Goal: Contribute content

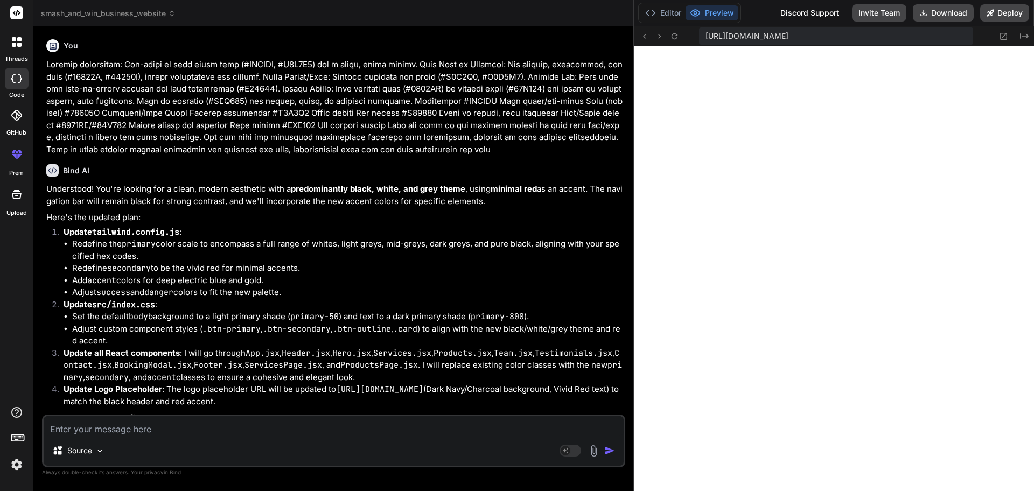
scroll to position [10127, 0]
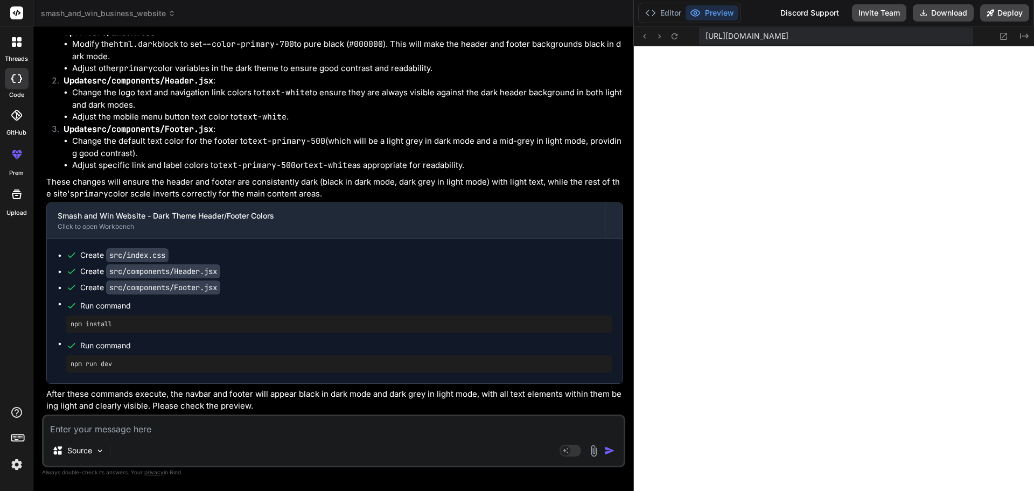
type textarea "x"
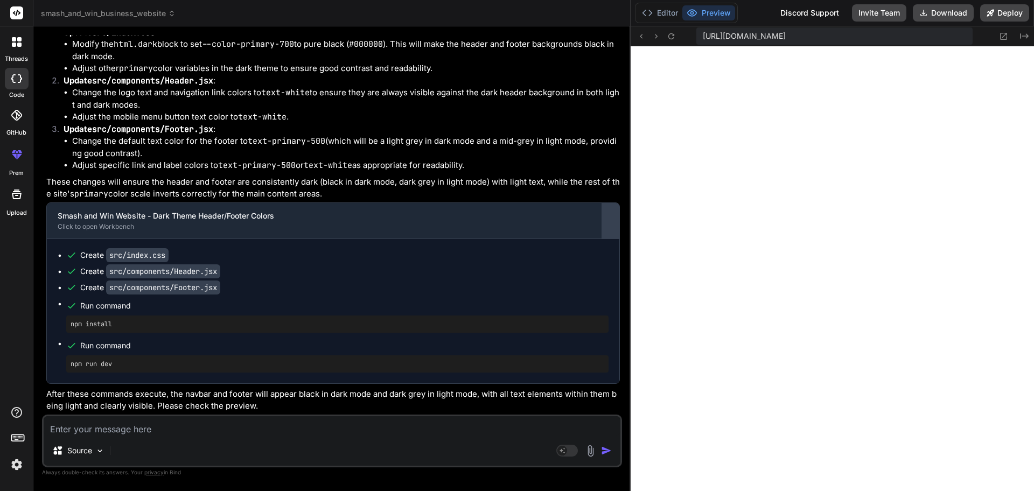
type textarea "export default Footer"
type textarea "x"
type textarea "export default Footer"
type textarea "x"
type textarea "</div> </footer> ) } export default Footer"
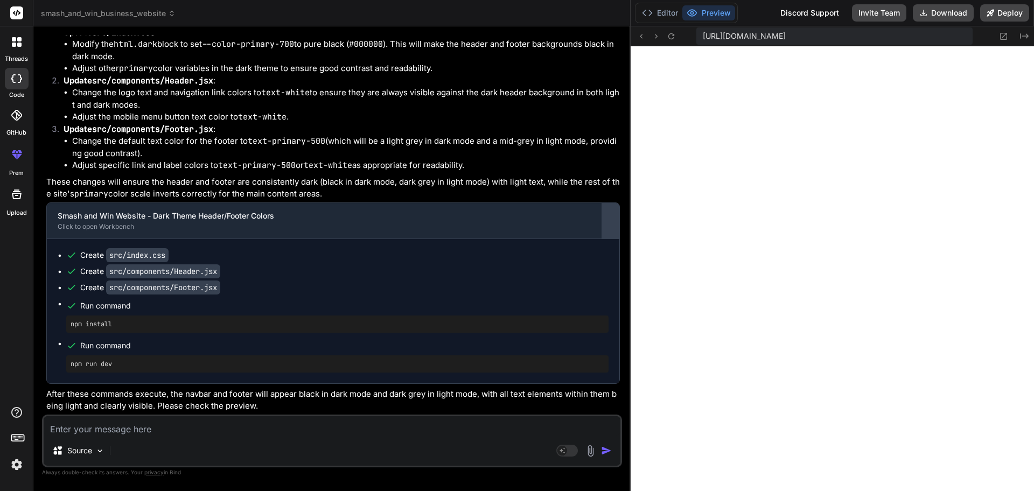
type textarea "x"
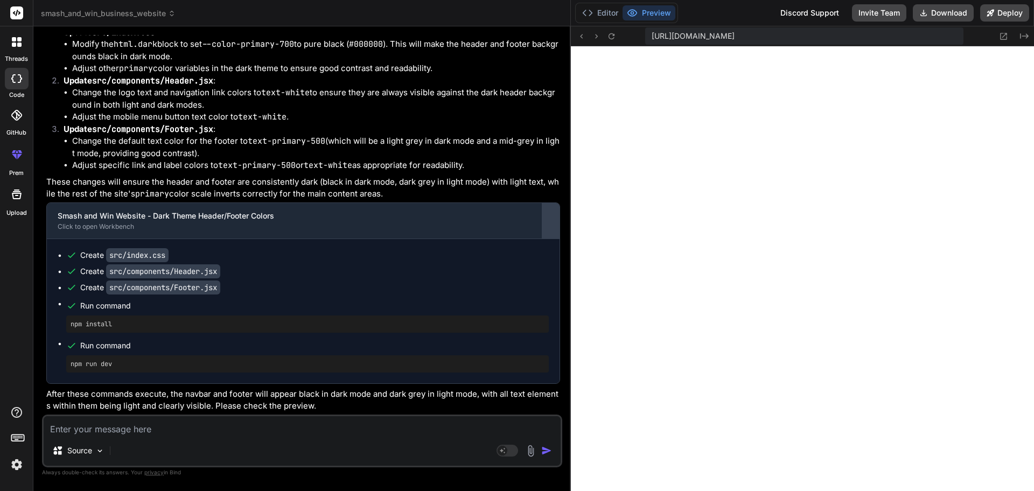
type textarea "</div> </footer> ) } export default Footer"
type textarea "x"
type textarea ") } export default Footer"
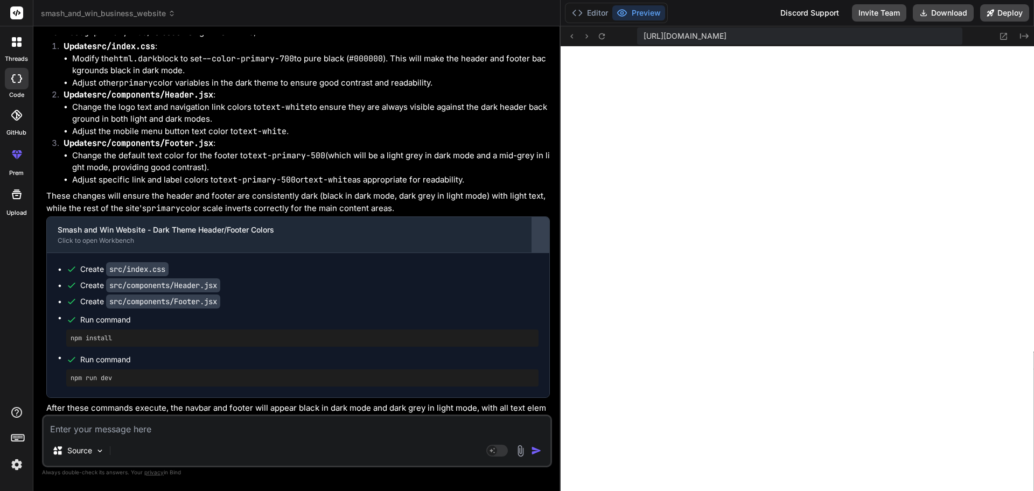
type textarea "x"
type textarea "export default Footer"
type textarea "x"
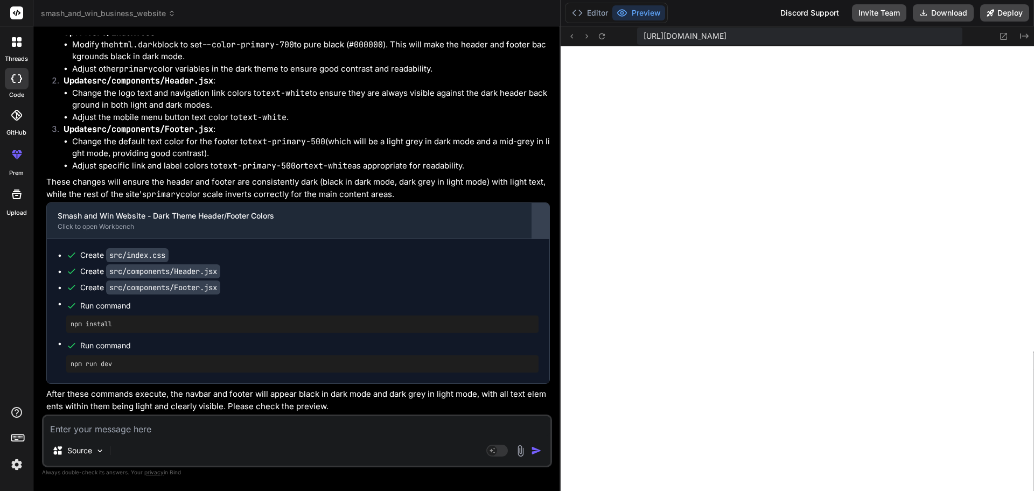
type textarea "export default Footer"
type textarea "x"
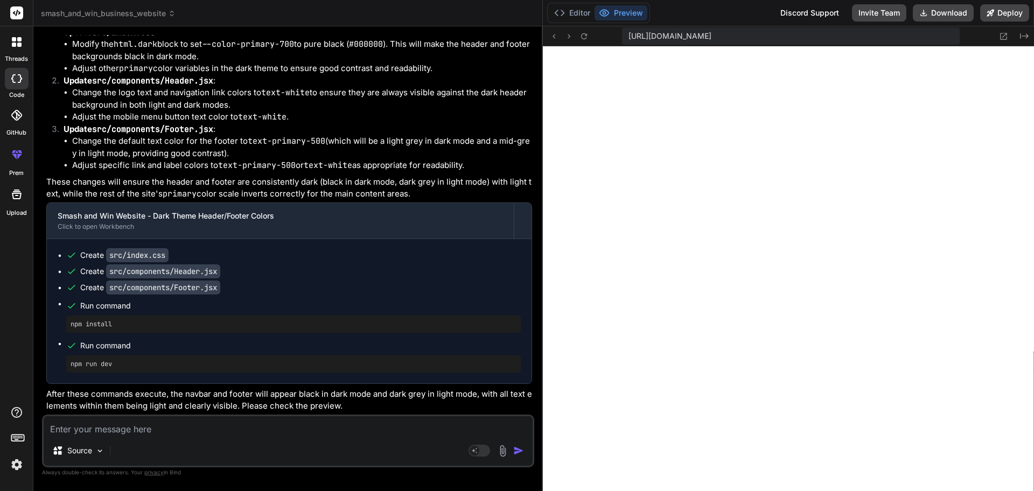
type textarea "x"
type textarea "</div> </footer> ) } export default Footer"
type textarea "x"
type textarea "export default Footer"
type textarea "x"
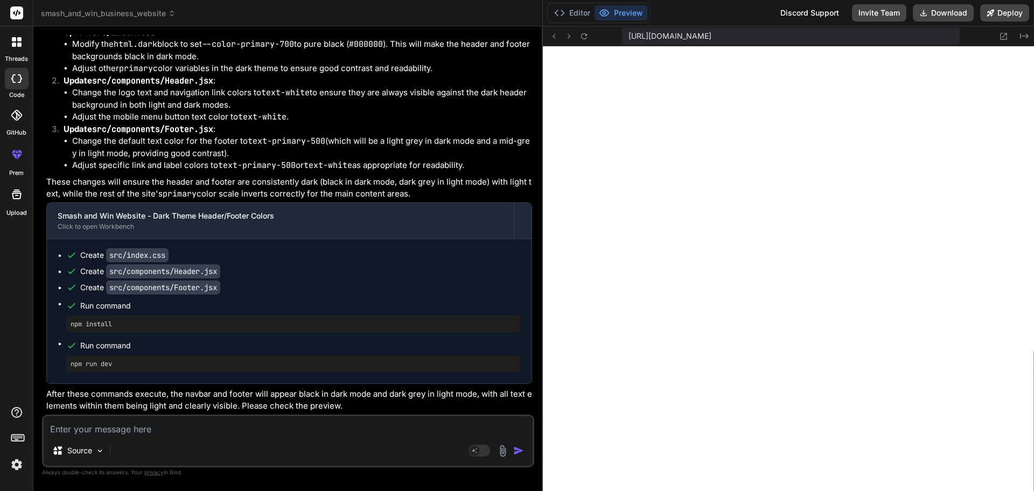
type textarea "</footer> ) } export default Footer"
type textarea "x"
type textarea ") } export default Footer"
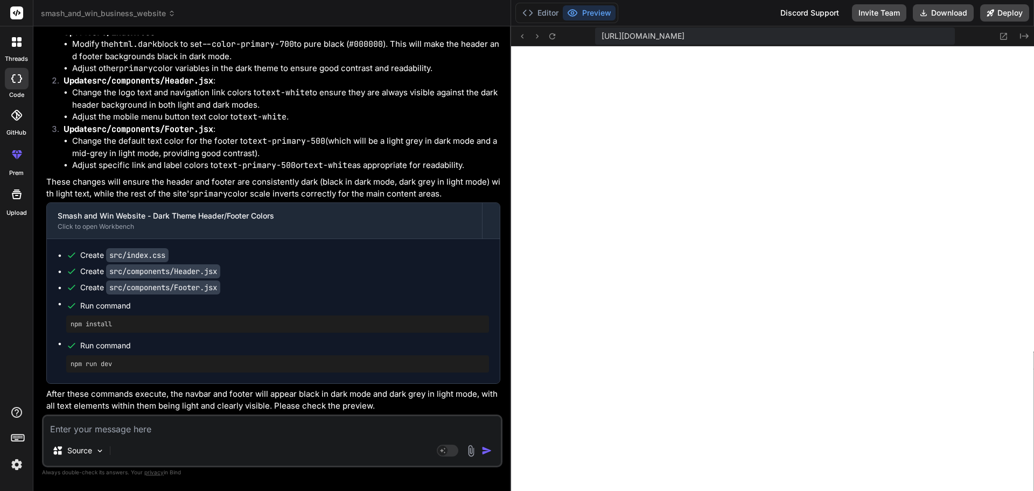
type textarea "x"
drag, startPoint x: 633, startPoint y: 204, endPoint x: 494, endPoint y: 195, distance: 139.7
click at [494, 195] on div "Bind AI Web Search Created with Pixso. Code Generator You Bind AI Understood! Y…" at bounding box center [272, 258] width 478 height 465
drag, startPoint x: 494, startPoint y: 195, endPoint x: 620, endPoint y: 220, distance: 128.4
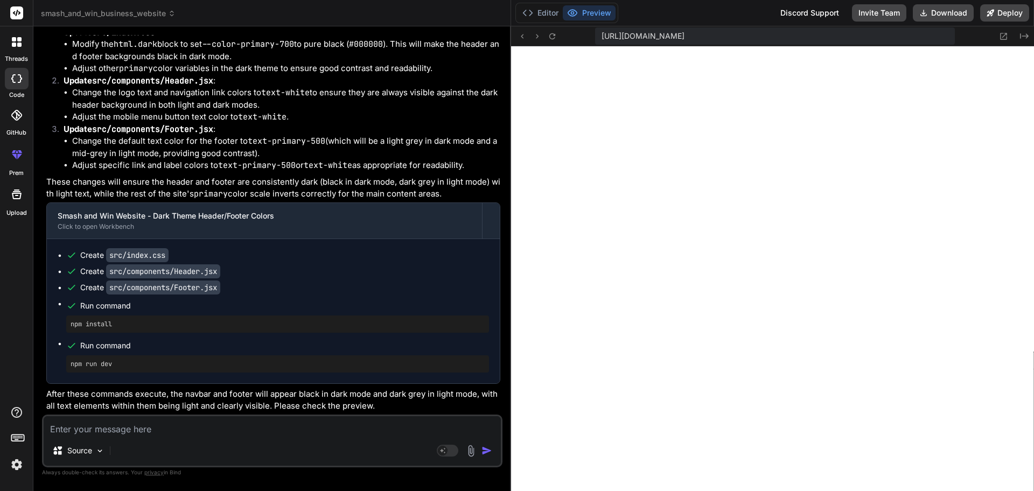
click at [389, 151] on li "Change the default text color for the footer to text-primary-500 (which will be…" at bounding box center [286, 147] width 428 height 24
